Goal: Task Accomplishment & Management: Use online tool/utility

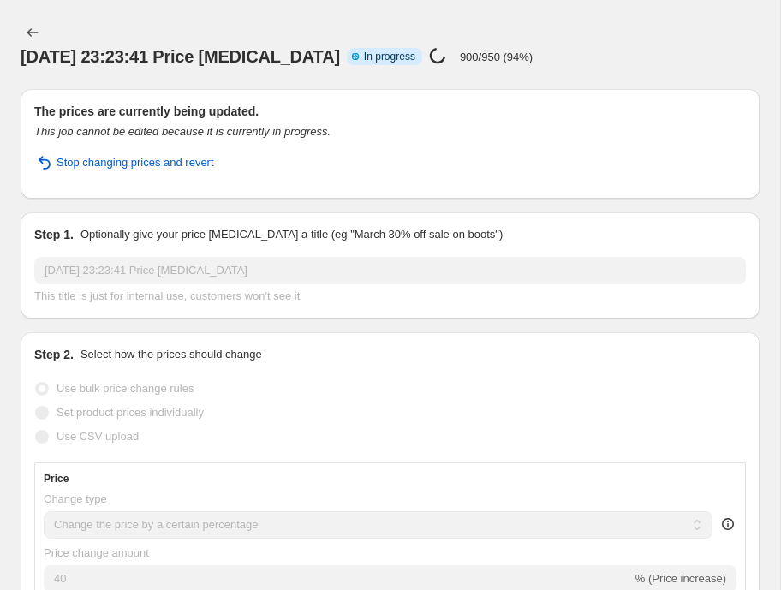
select select "percentage"
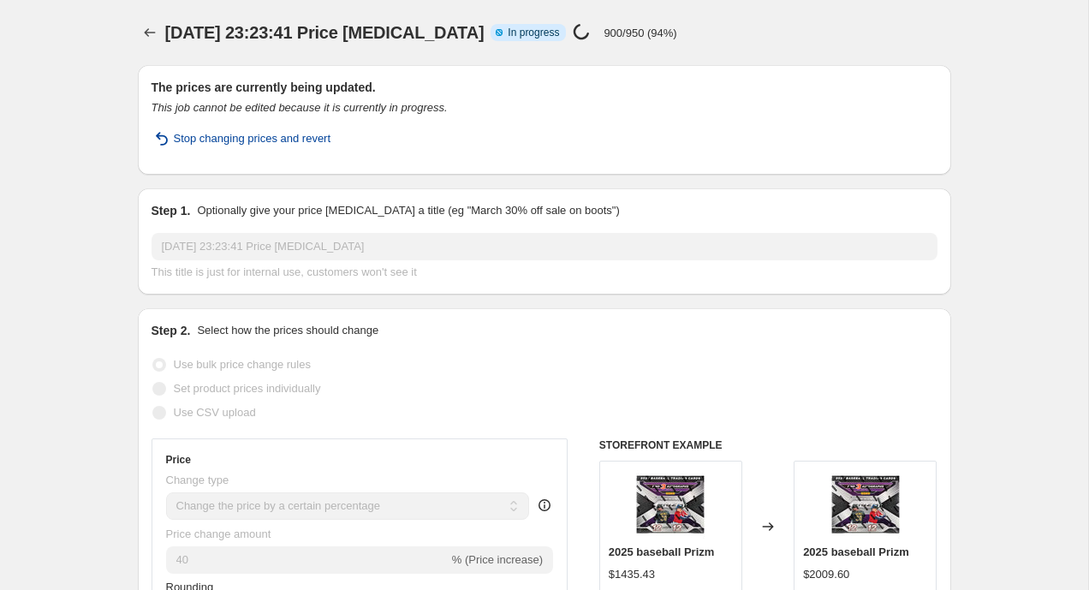
click at [253, 138] on span "Stop changing prices and revert" at bounding box center [253, 138] width 158 height 17
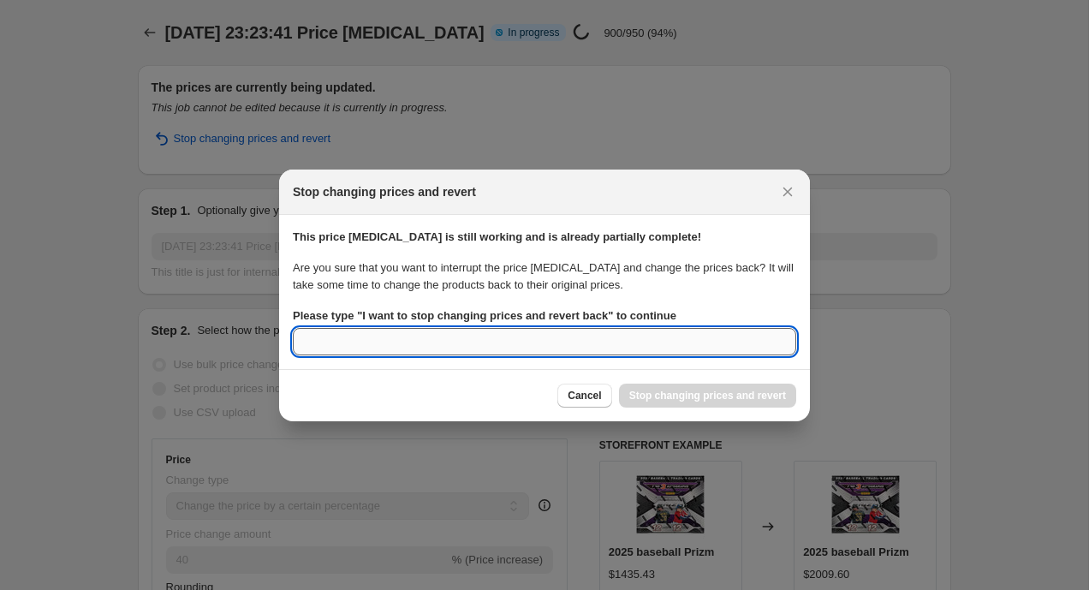
click at [555, 348] on input "Please type " I want to stop changing prices and revert back " to continue" at bounding box center [545, 341] width 504 height 27
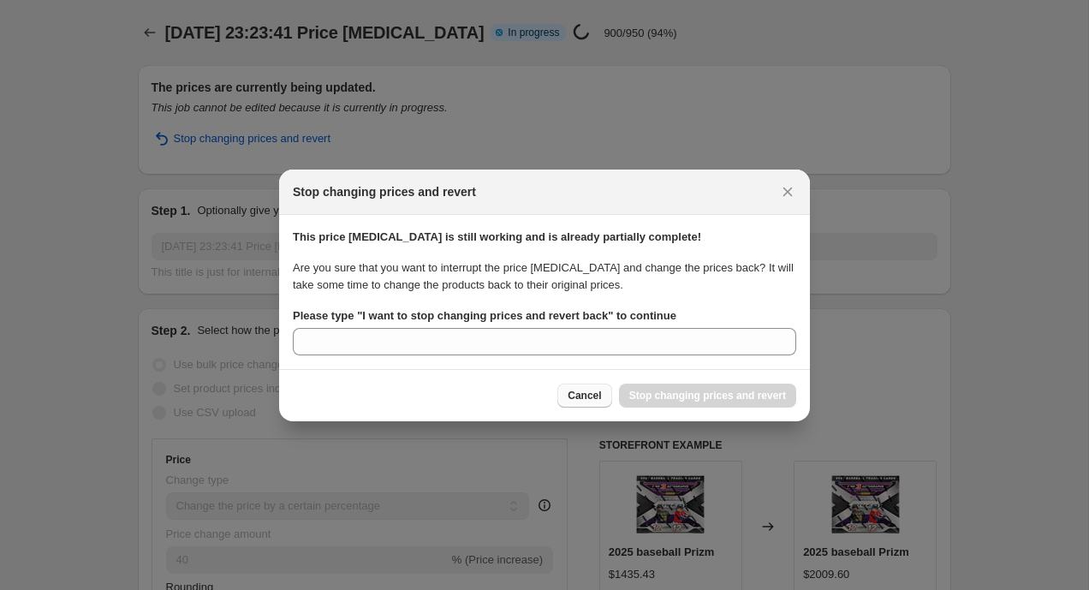
click at [601, 399] on span "Cancel" at bounding box center [584, 396] width 33 height 14
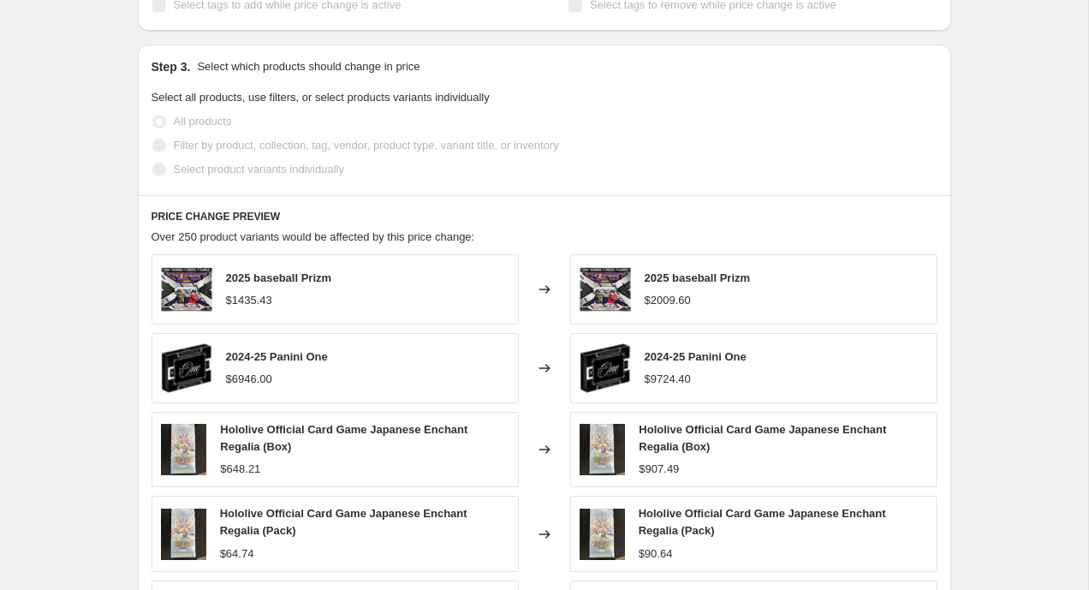
scroll to position [757, 0]
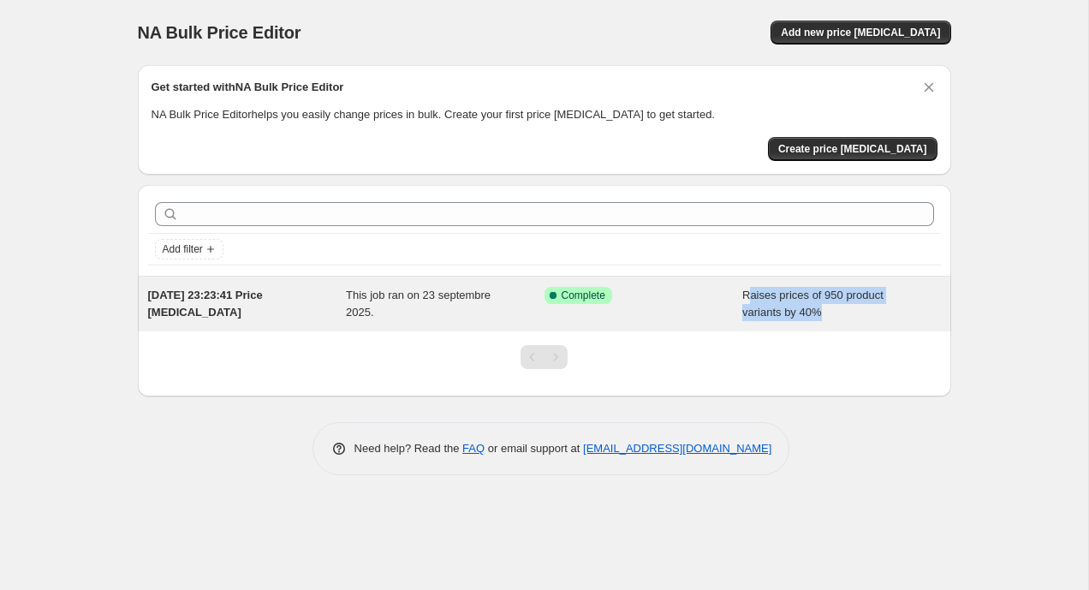
drag, startPoint x: 815, startPoint y: 318, endPoint x: 747, endPoint y: 291, distance: 73.5
click at [747, 291] on div "Raises prices of 950 product variants by 40%" at bounding box center [842, 304] width 199 height 34
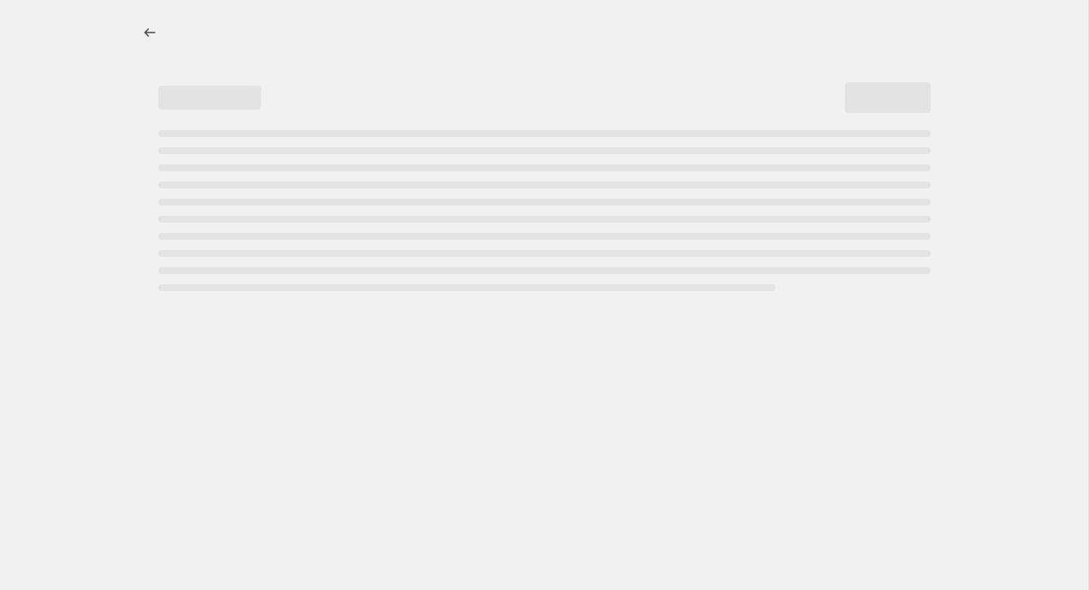
select select "percentage"
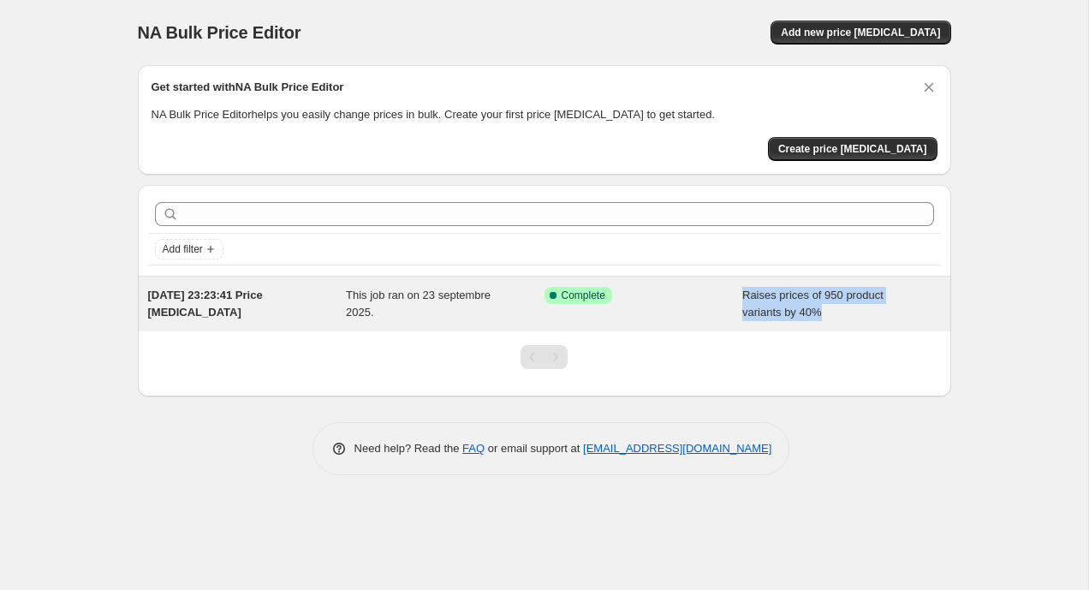
copy div "Raises prices of 950 product variants by 40%"
drag, startPoint x: 830, startPoint y: 325, endPoint x: 737, endPoint y: 303, distance: 95.8
click at [737, 303] on div "[DATE] 23:23:41 Price [MEDICAL_DATA] This job ran on 23 septembre 2025. Success…" at bounding box center [545, 304] width 814 height 55
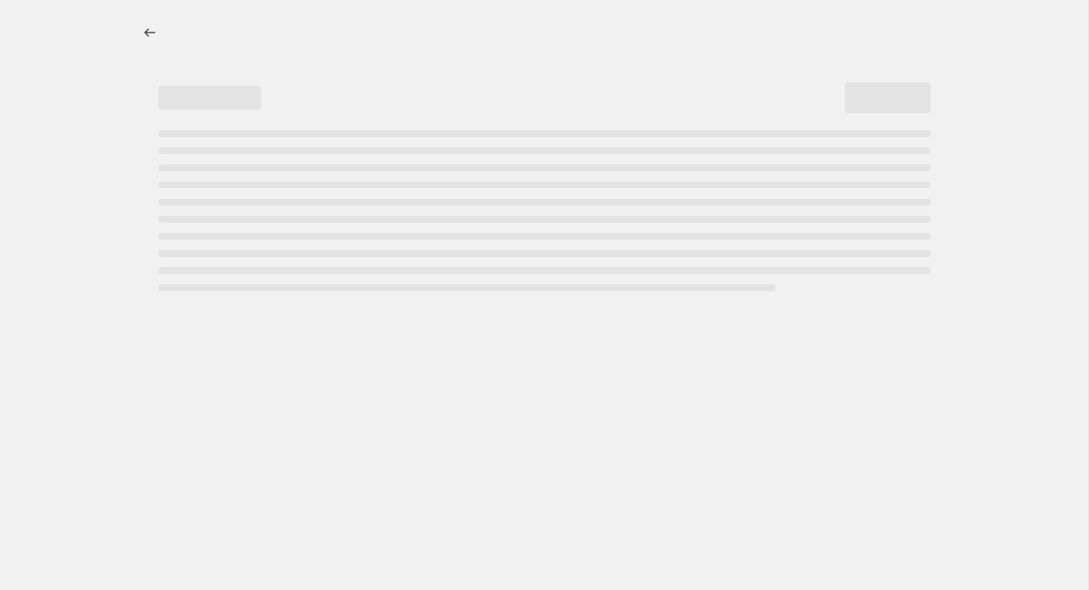
select select "percentage"
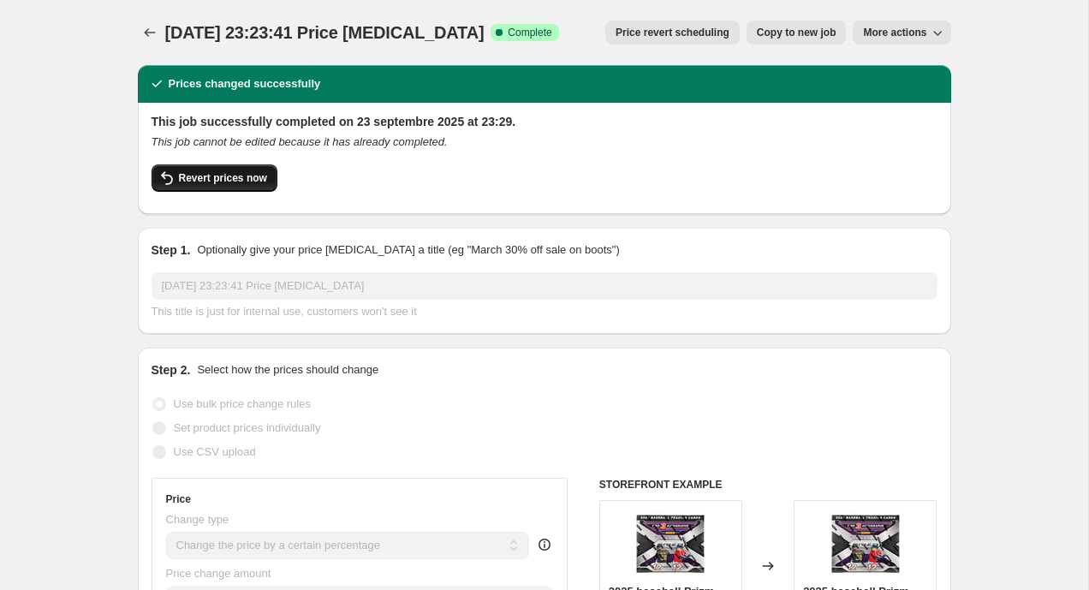
click at [226, 187] on button "Revert prices now" at bounding box center [215, 177] width 126 height 27
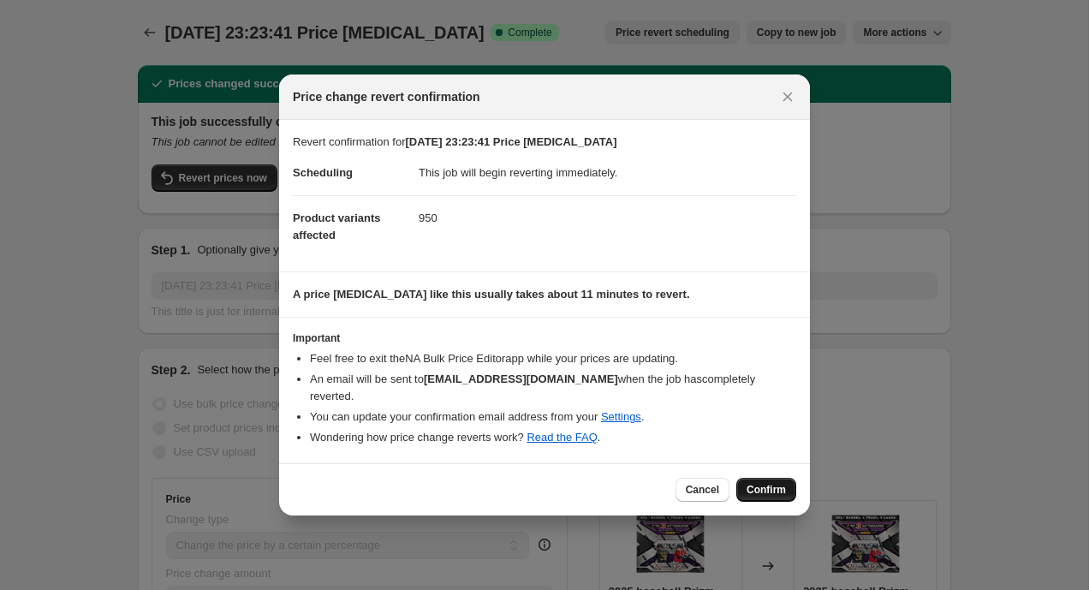
click at [762, 483] on span "Confirm" at bounding box center [766, 490] width 39 height 14
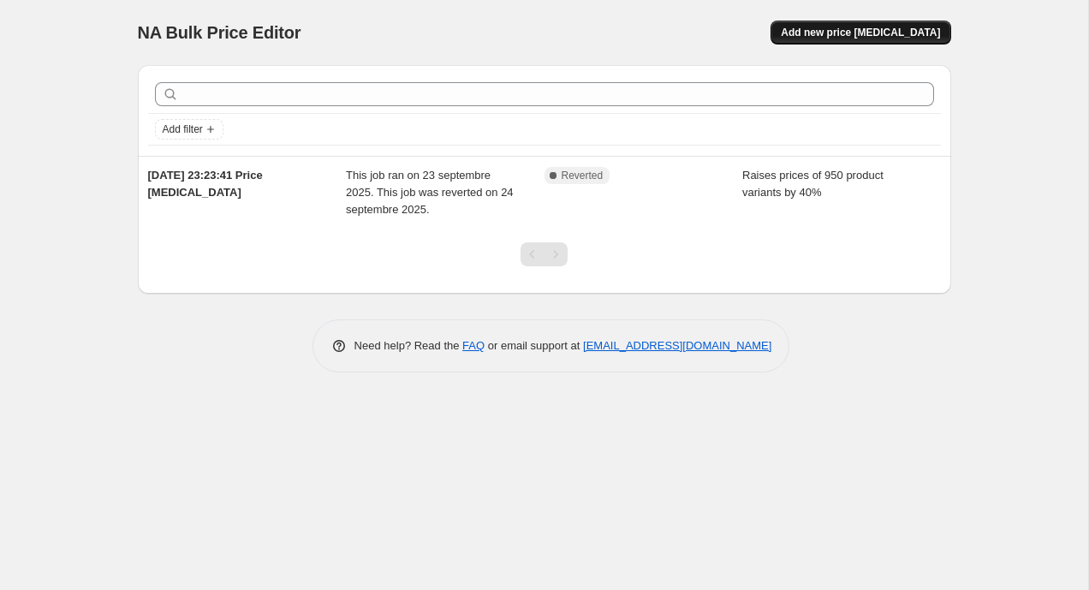
click at [833, 27] on span "Add new price [MEDICAL_DATA]" at bounding box center [860, 33] width 159 height 14
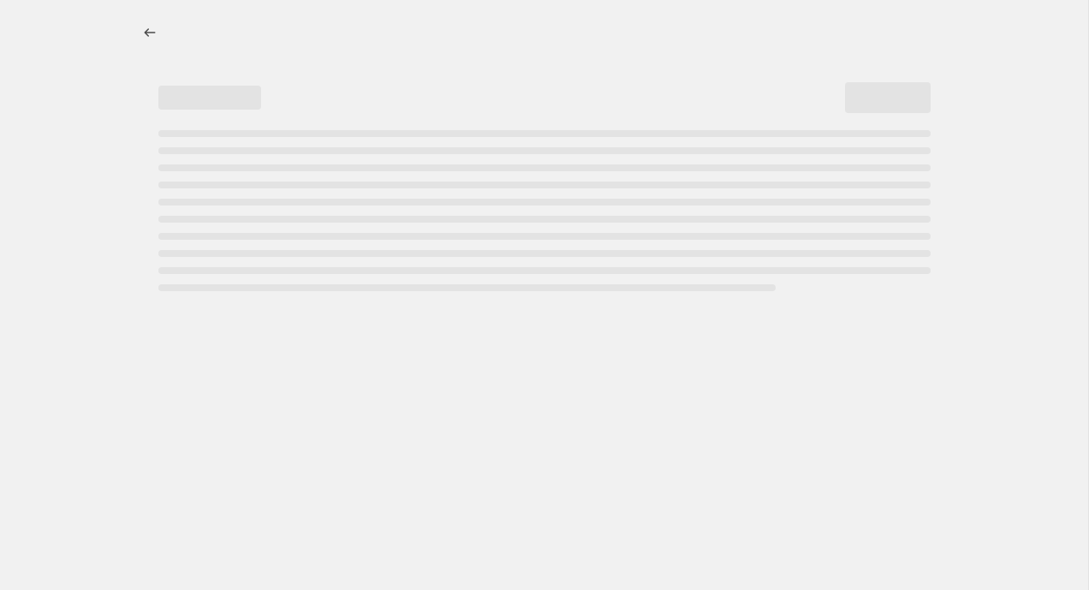
select select "percentage"
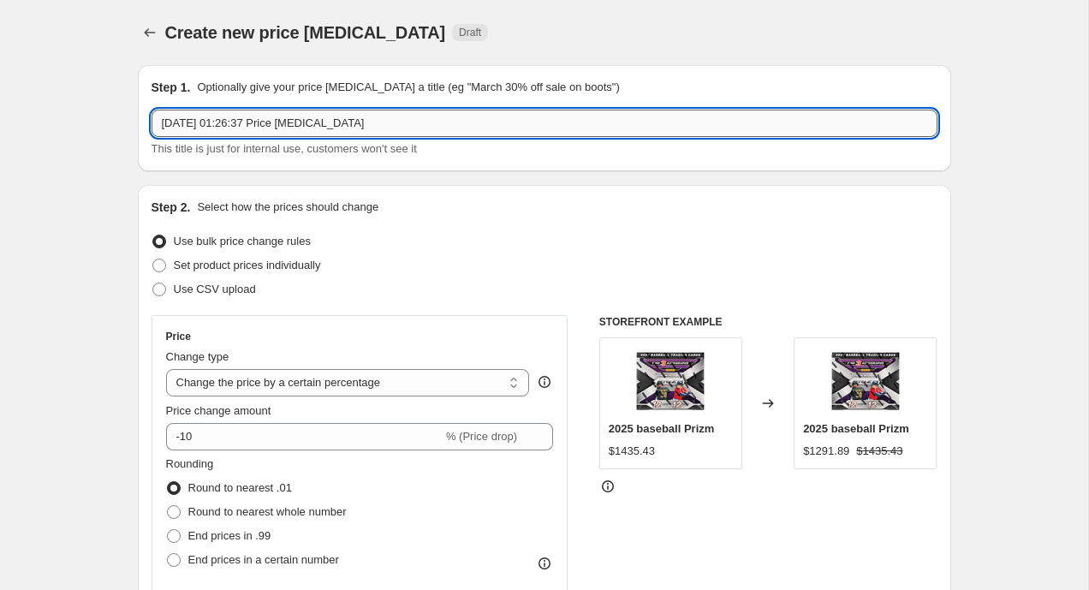
click at [408, 120] on input "24 sept. 2025, 01:26:37 Price change job" at bounding box center [545, 123] width 786 height 27
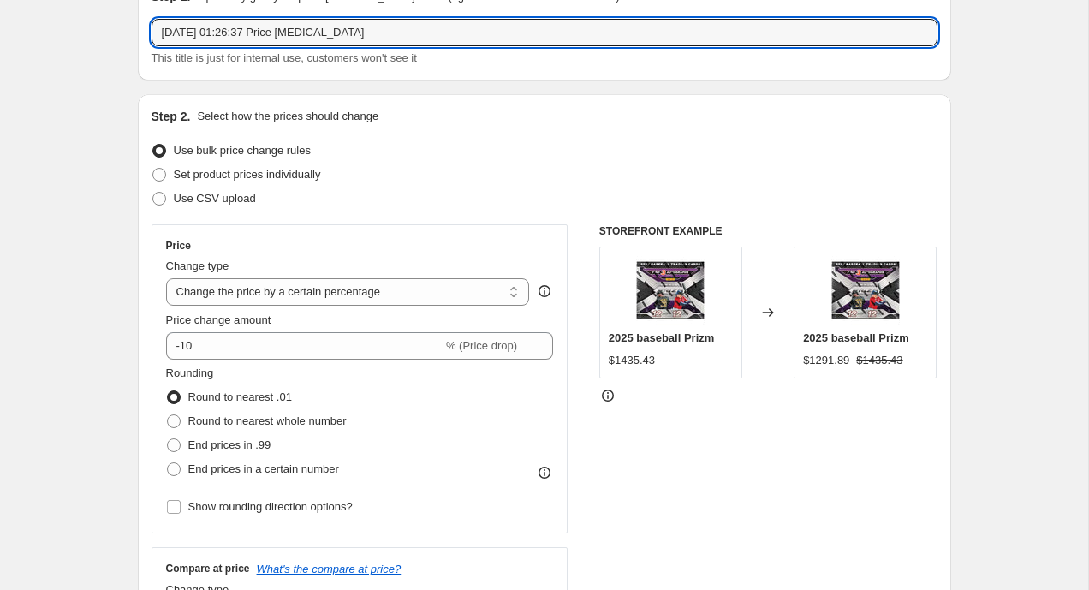
scroll to position [102, 0]
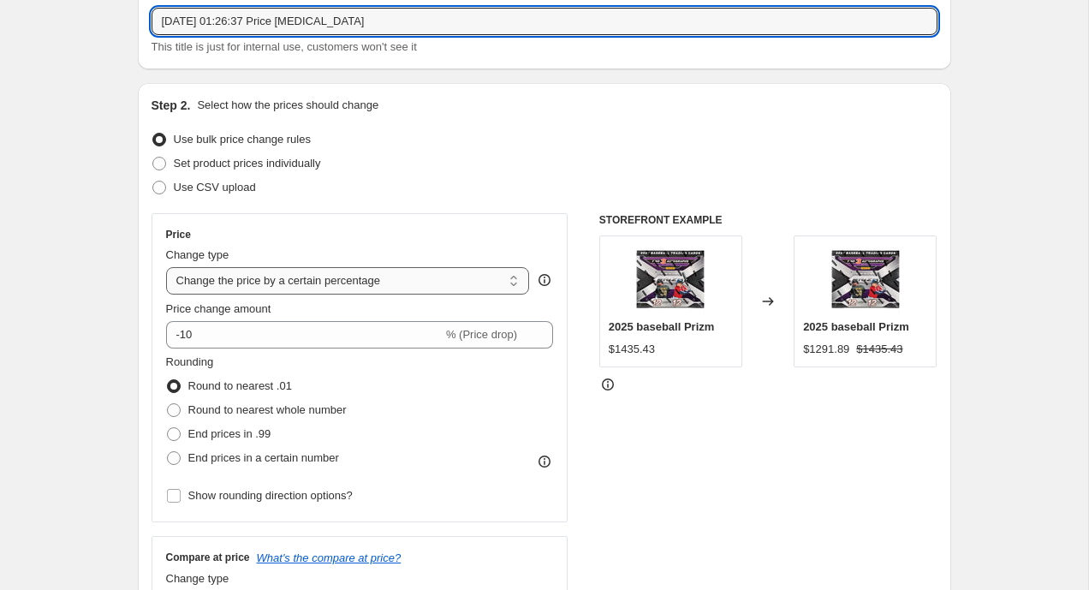
click at [365, 275] on select "Change the price to a certain amount Change the price by a certain amount Chang…" at bounding box center [348, 280] width 364 height 27
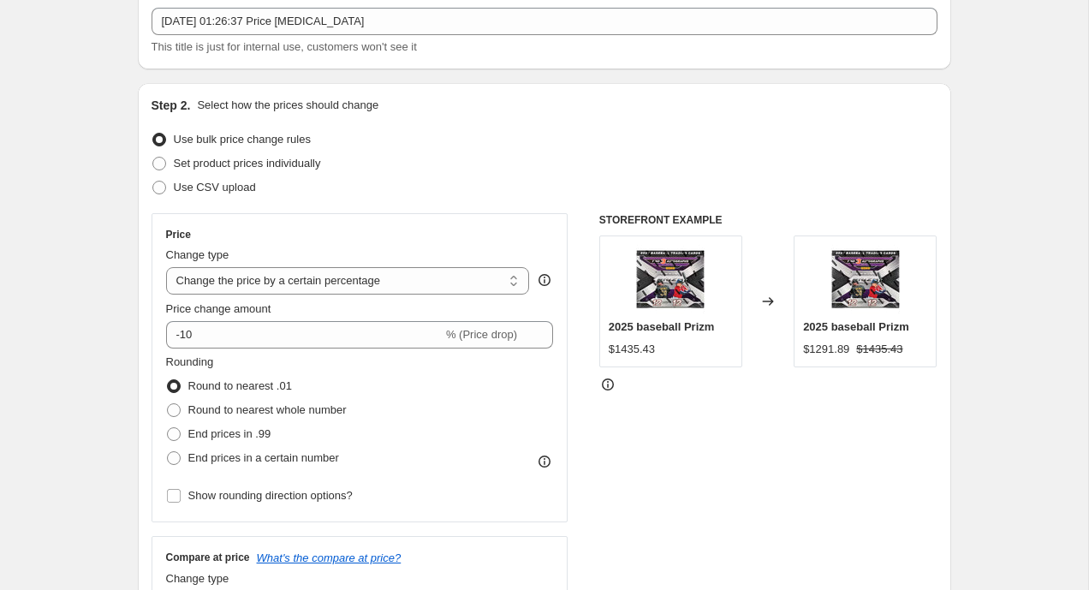
click at [162, 336] on div "Price Change type Change the price to a certain amount Change the price by a ce…" at bounding box center [360, 367] width 417 height 309
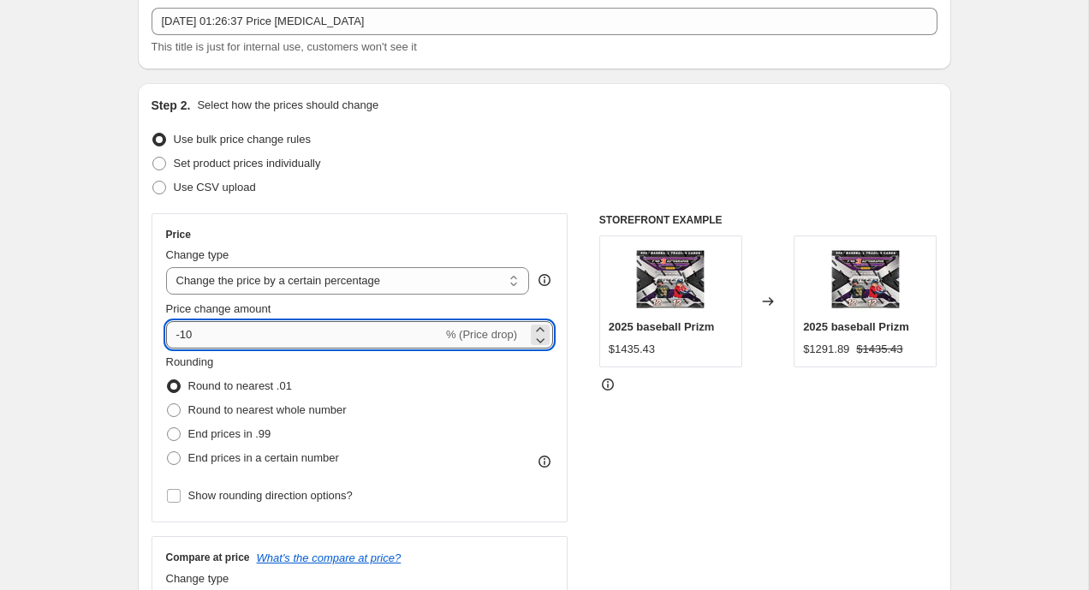
drag, startPoint x: 175, startPoint y: 336, endPoint x: 260, endPoint y: 347, distance: 86.4
click at [260, 347] on input "-10" at bounding box center [304, 334] width 277 height 27
click at [542, 343] on icon at bounding box center [540, 339] width 17 height 17
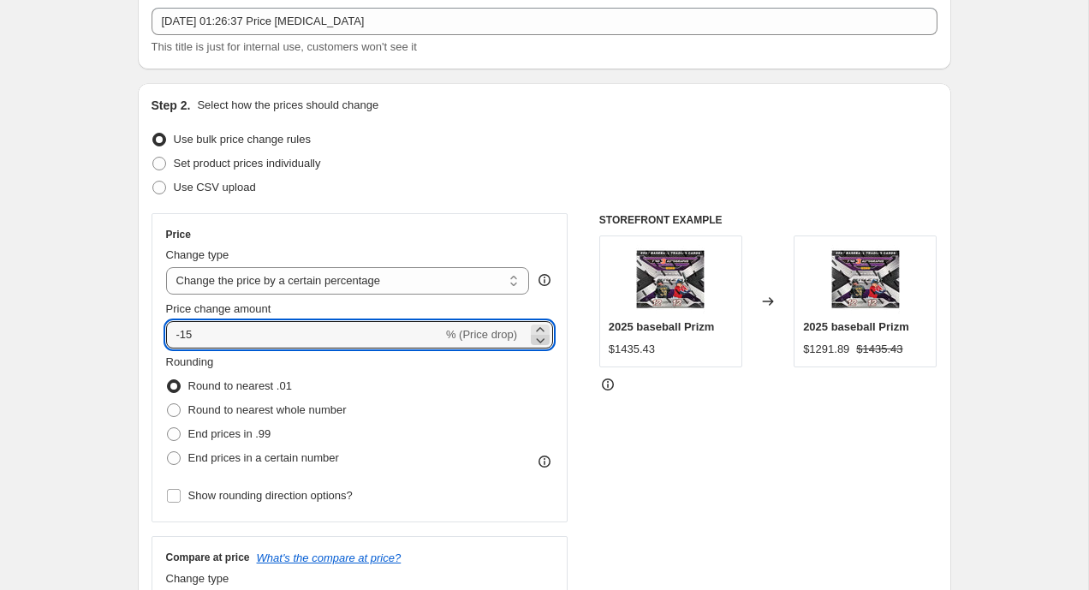
click at [542, 343] on icon at bounding box center [540, 339] width 17 height 17
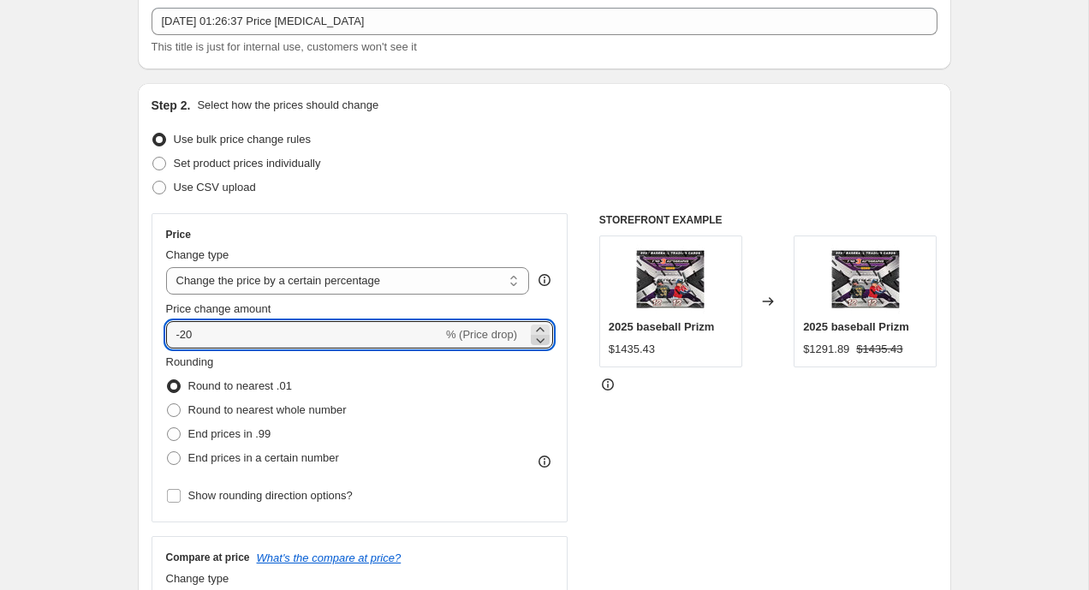
click at [542, 343] on icon at bounding box center [540, 339] width 17 height 17
drag, startPoint x: 236, startPoint y: 326, endPoint x: 34, endPoint y: 326, distance: 201.3
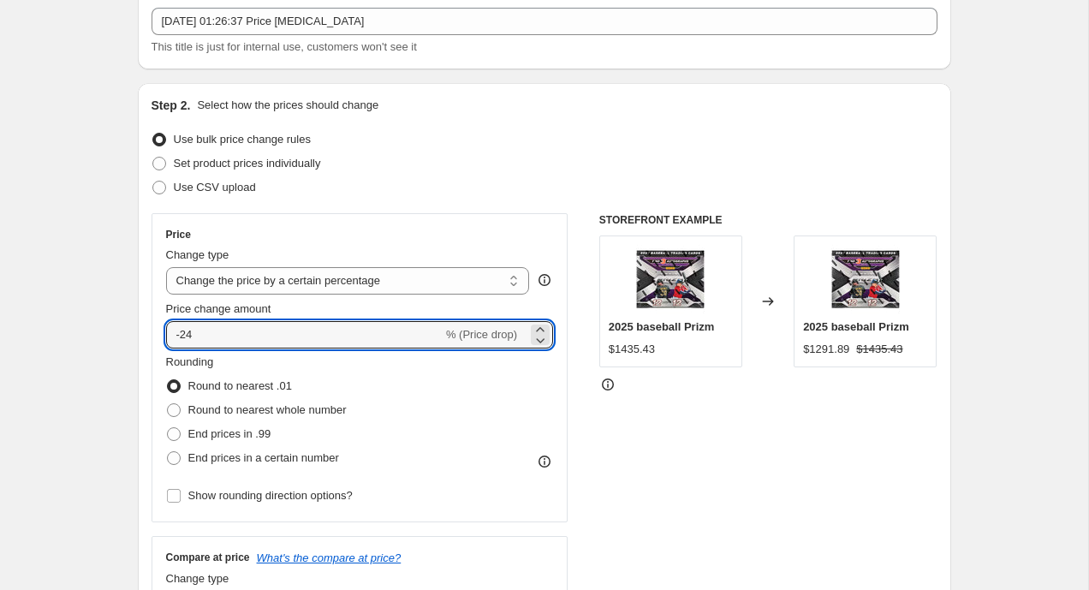
type input "60"
click at [574, 485] on div "Price Change type Change the price to a certain amount Change the price by a ce…" at bounding box center [545, 423] width 786 height 420
click at [179, 333] on input "60" at bounding box center [294, 334] width 257 height 27
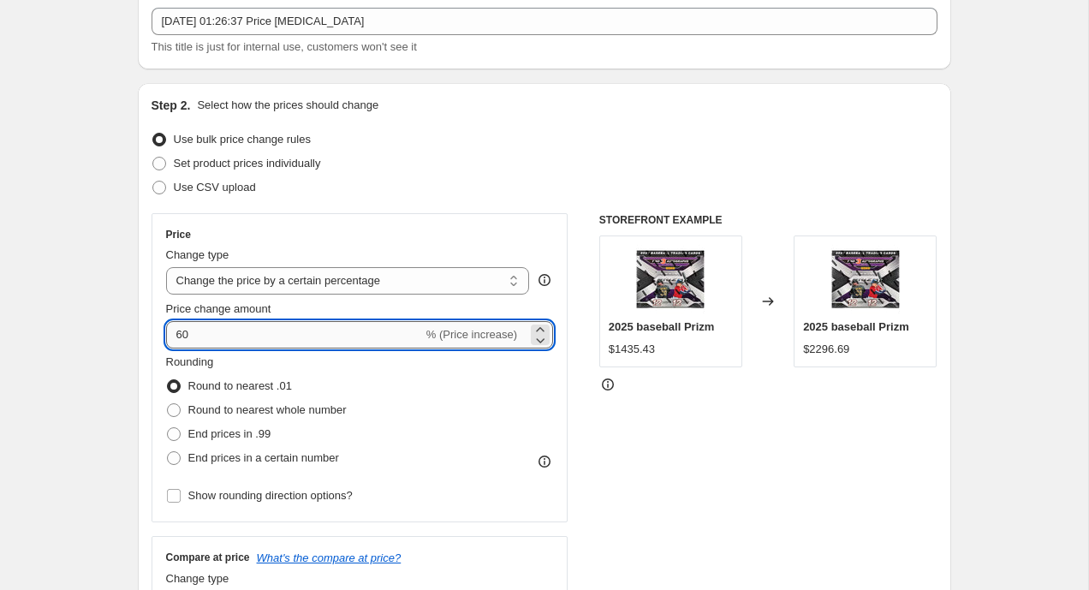
click at [179, 333] on input "60" at bounding box center [294, 334] width 257 height 27
drag, startPoint x: 183, startPoint y: 337, endPoint x: 202, endPoint y: 337, distance: 18.8
click at [202, 337] on input "Price change amount" at bounding box center [335, 334] width 338 height 27
type input "-60"
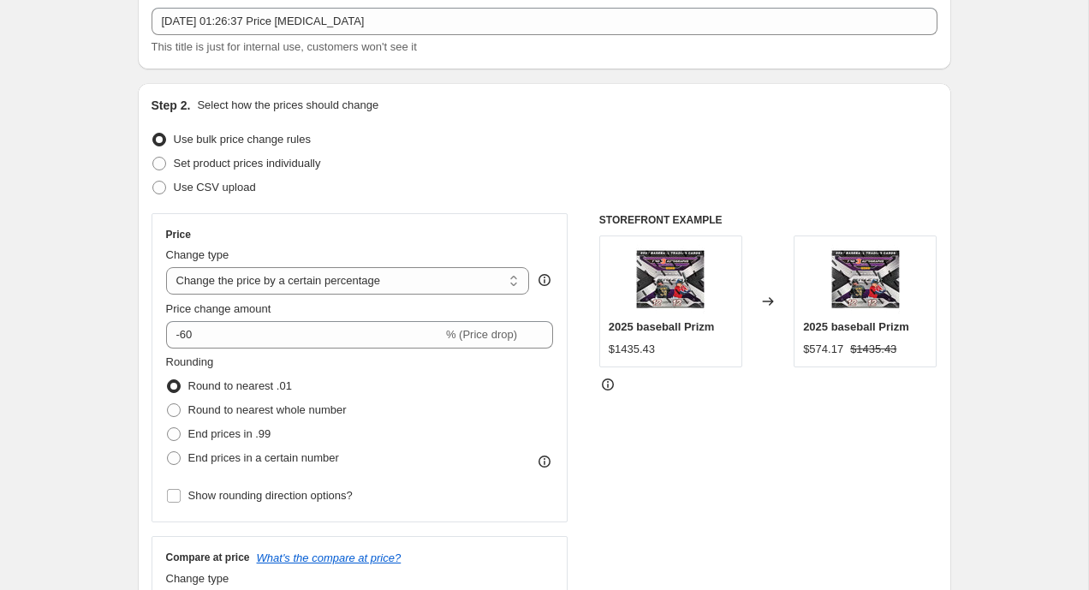
click at [651, 490] on div "STOREFRONT EXAMPLE 2025 baseball Prizm $1435.43 Changed to 2025 baseball Prizm …" at bounding box center [769, 423] width 338 height 420
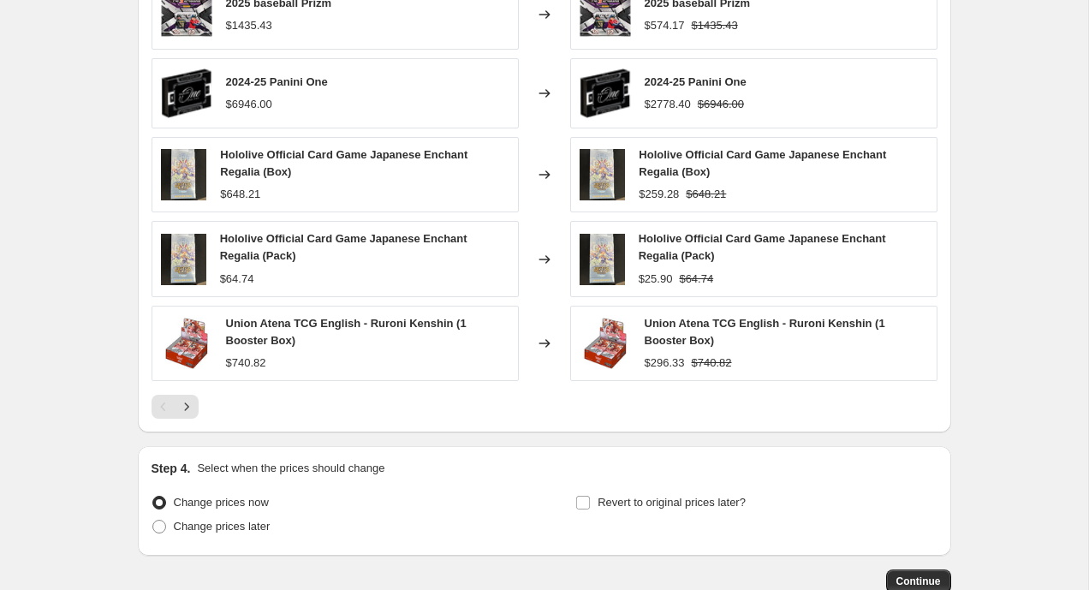
scroll to position [1138, 0]
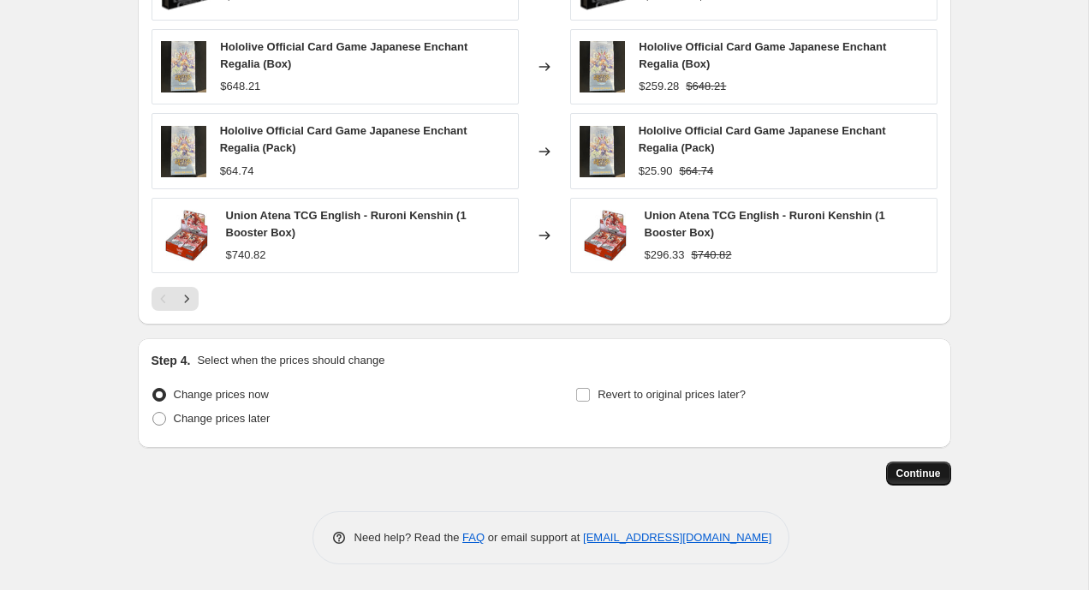
click at [912, 474] on span "Continue" at bounding box center [919, 474] width 45 height 14
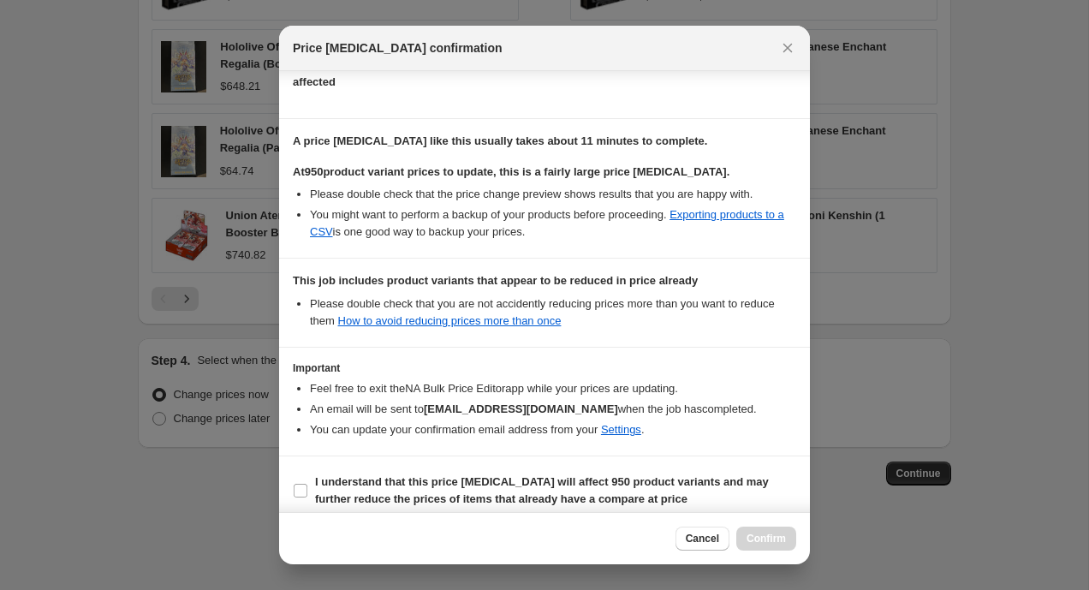
scroll to position [225, 0]
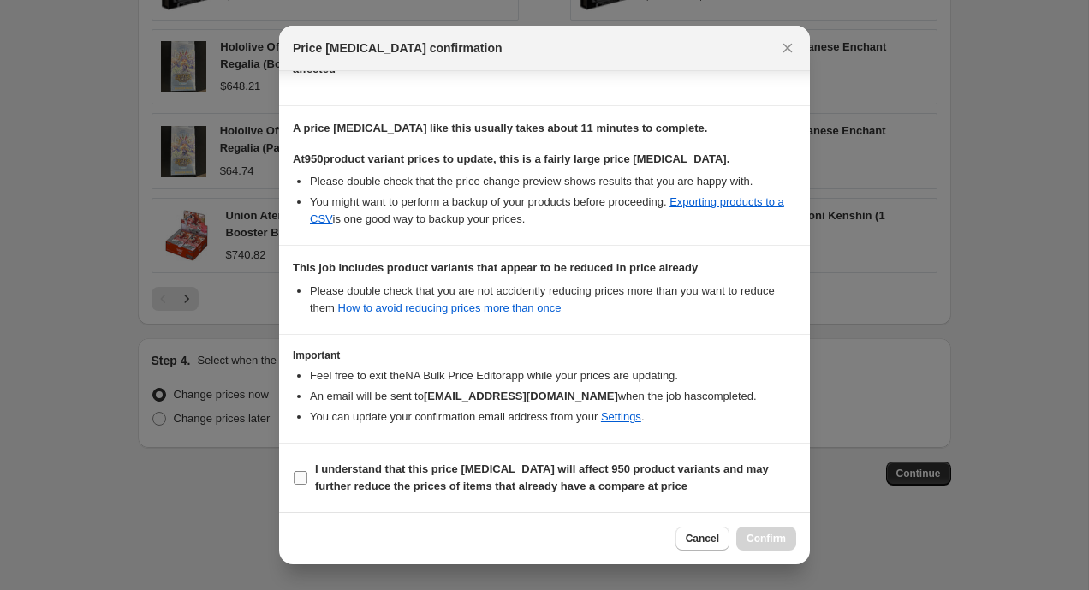
click at [645, 469] on b "I understand that this price change job will affect 950 product variants and ma…" at bounding box center [542, 478] width 454 height 30
click at [307, 471] on input "I understand that this price change job will affect 950 product variants and ma…" at bounding box center [301, 478] width 14 height 14
checkbox input "true"
click at [779, 543] on span "Confirm" at bounding box center [766, 539] width 39 height 14
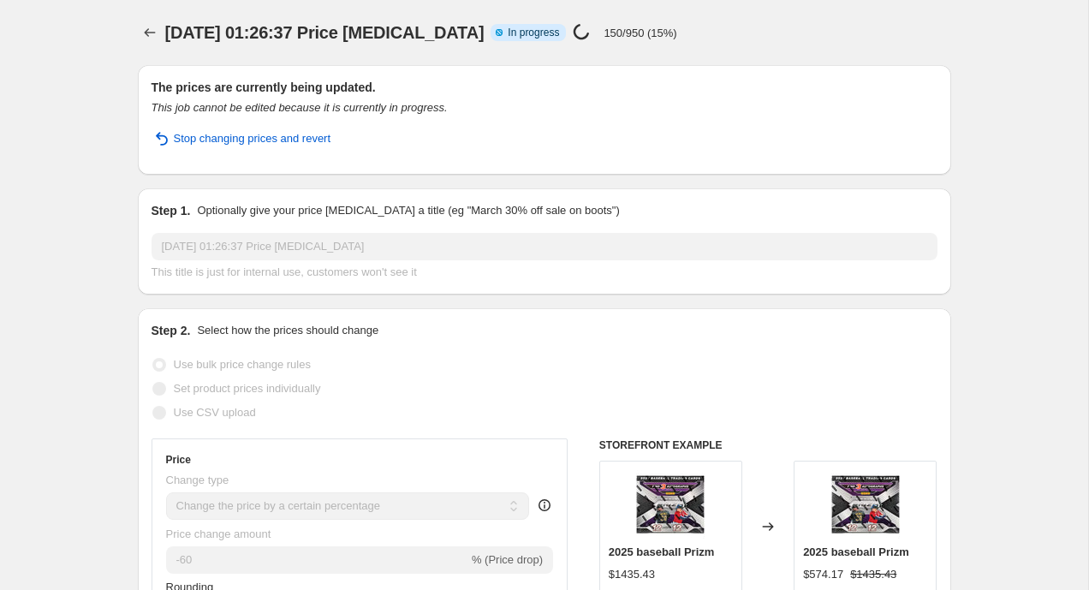
click at [510, 41] on div "Info Partially complete In progress Price change job in progress... 150/950 (15…" at bounding box center [584, 33] width 186 height 20
